Goal: Task Accomplishment & Management: Use online tool/utility

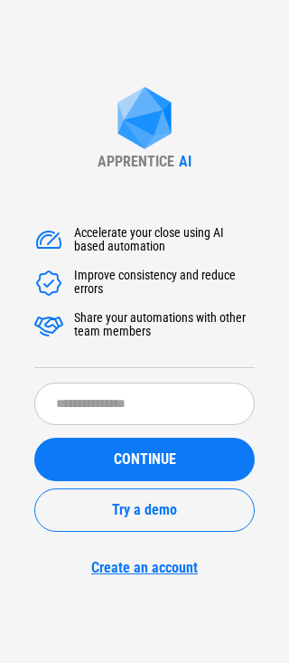
click at [226, 621] on div "APPRENTICE AI Accelerate your close using AI based automation Improve consisten…" at bounding box center [144, 331] width 289 height 663
